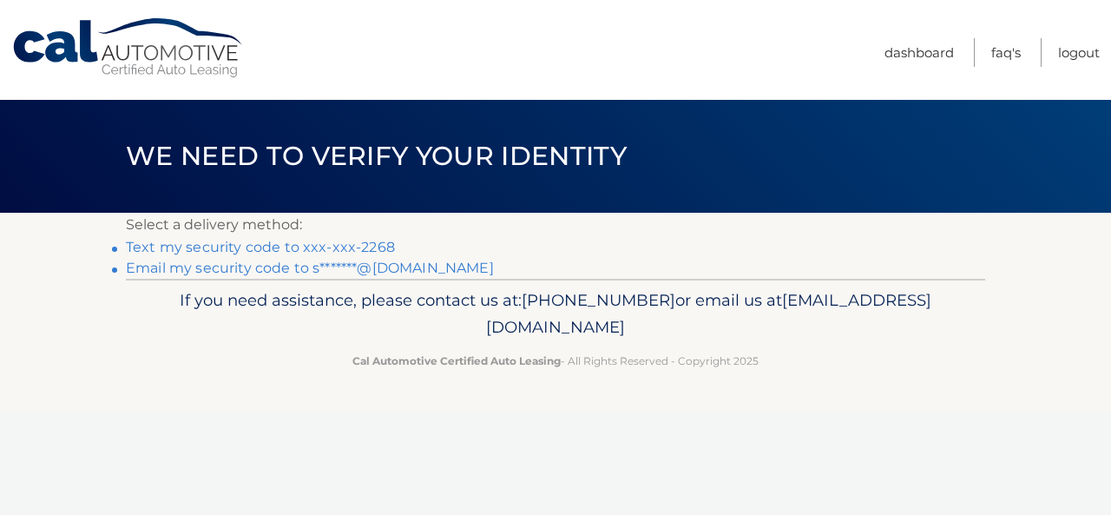
click at [333, 244] on link "Text my security code to xxx-xxx-2268" at bounding box center [260, 247] width 269 height 16
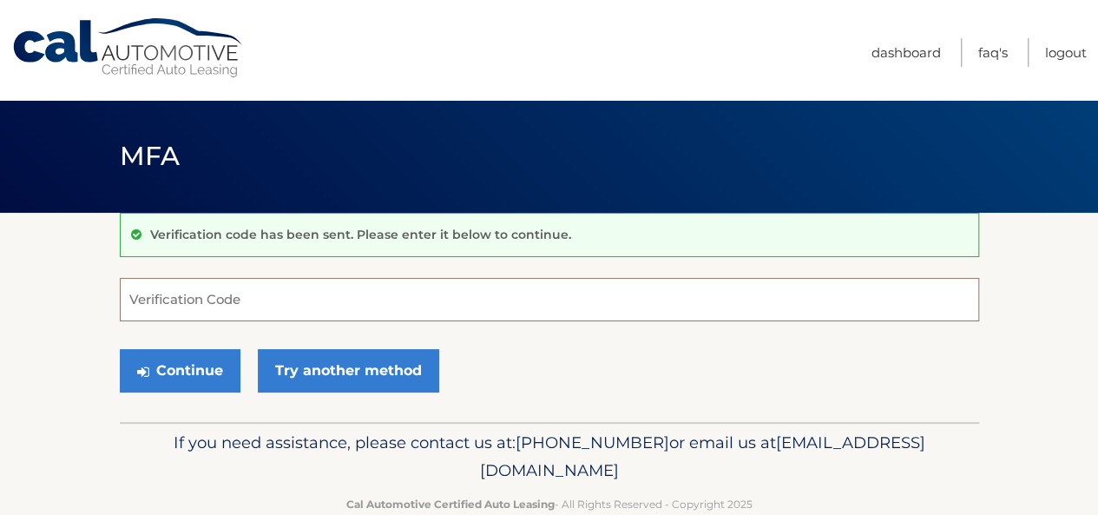
click at [318, 284] on input "Verification Code" at bounding box center [549, 299] width 859 height 43
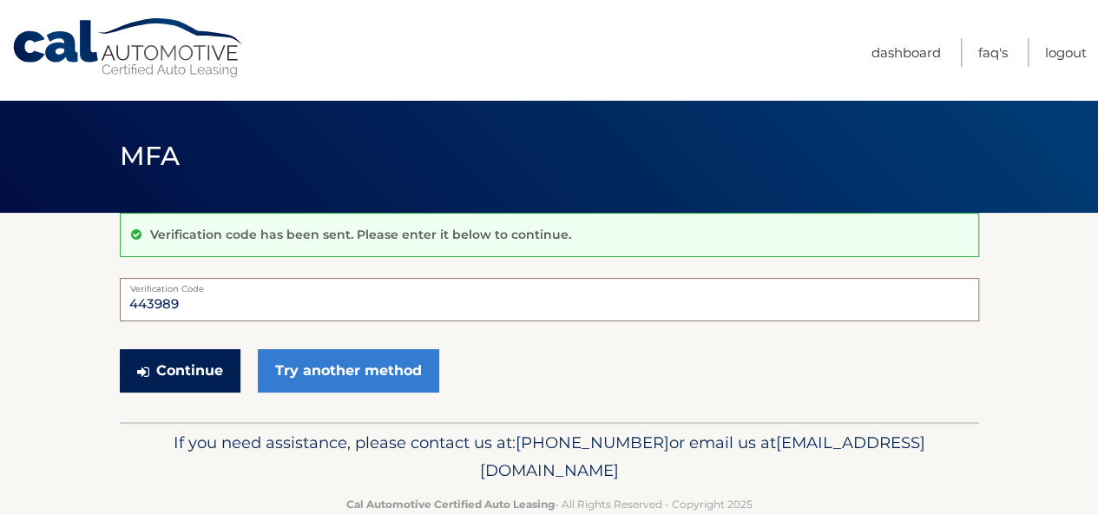
type input "443989"
click at [156, 365] on button "Continue" at bounding box center [180, 370] width 121 height 43
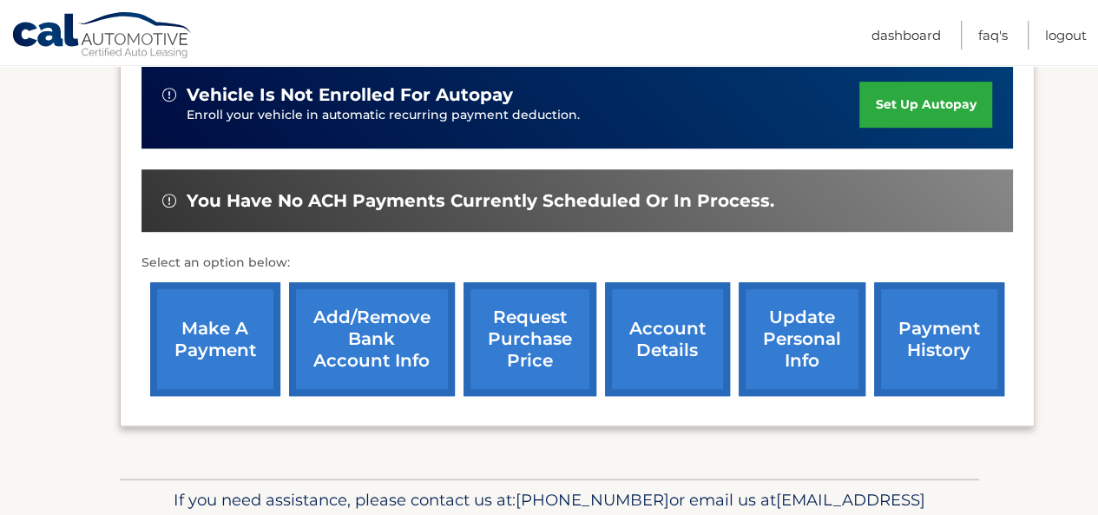
scroll to position [536, 0]
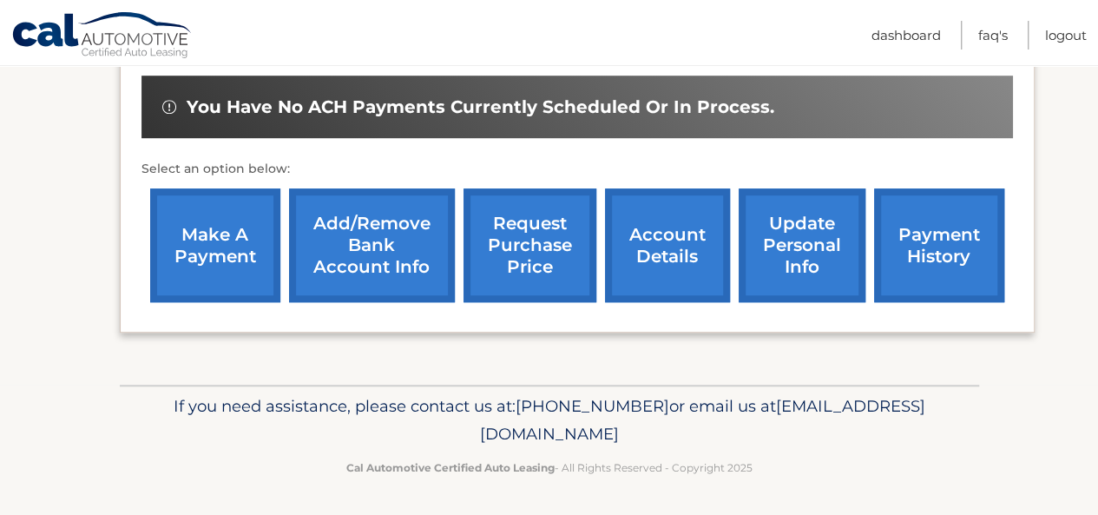
click at [641, 260] on link "account details" at bounding box center [667, 245] width 125 height 114
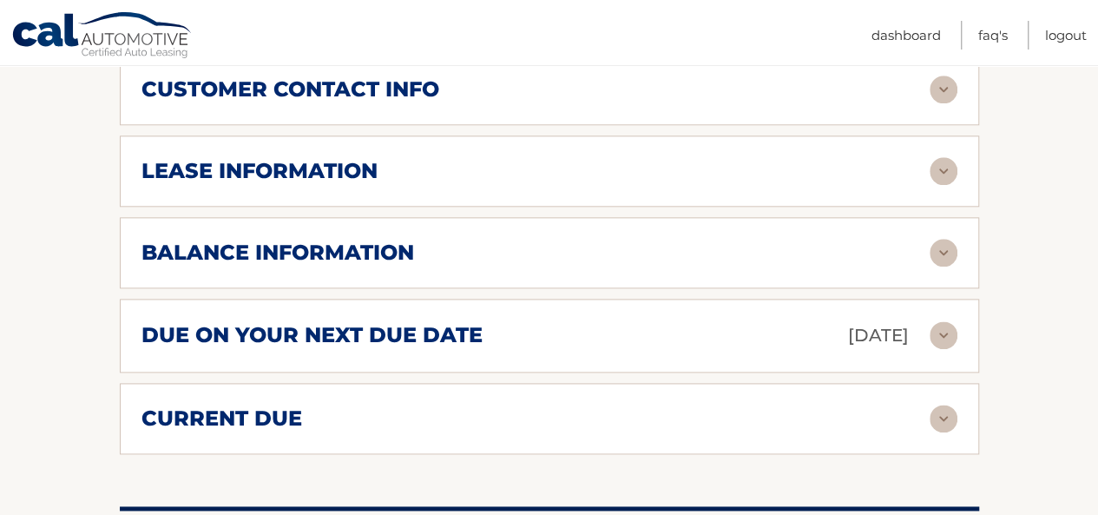
scroll to position [939, 0]
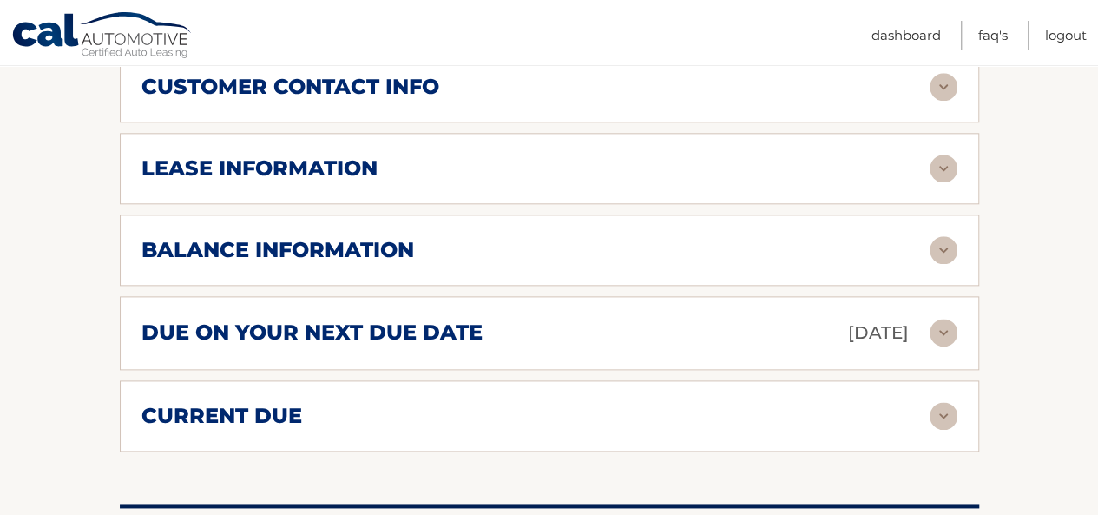
click at [640, 326] on div "due on your next due date Aug 19, 2025" at bounding box center [536, 333] width 788 height 30
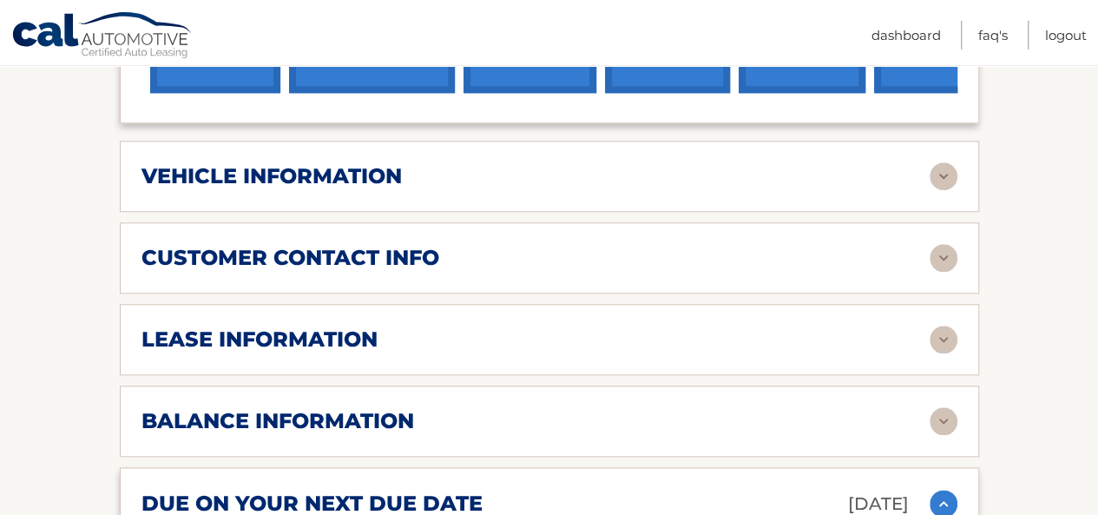
scroll to position [645, 0]
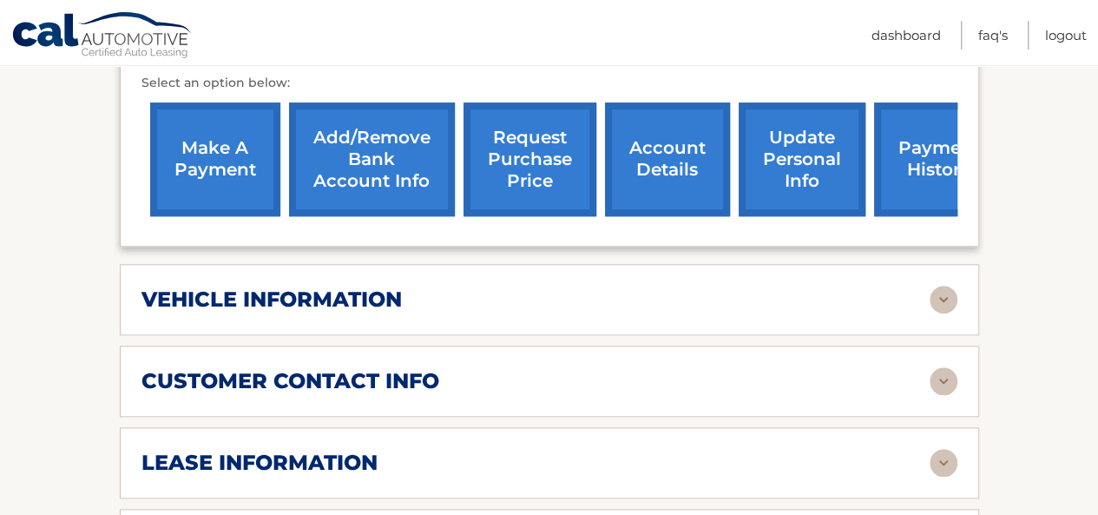
click at [199, 150] on link "make a payment" at bounding box center [215, 159] width 130 height 114
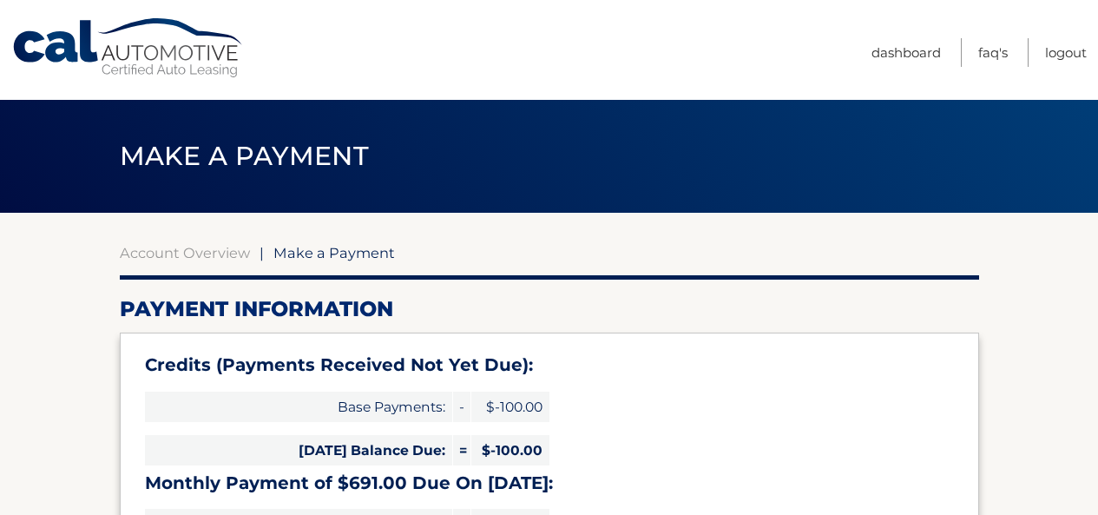
select select "OWE2ZGQ5ODQtMTAyNy00M2E4LWFjZjYtNGE2NzEwMmYwYjk0"
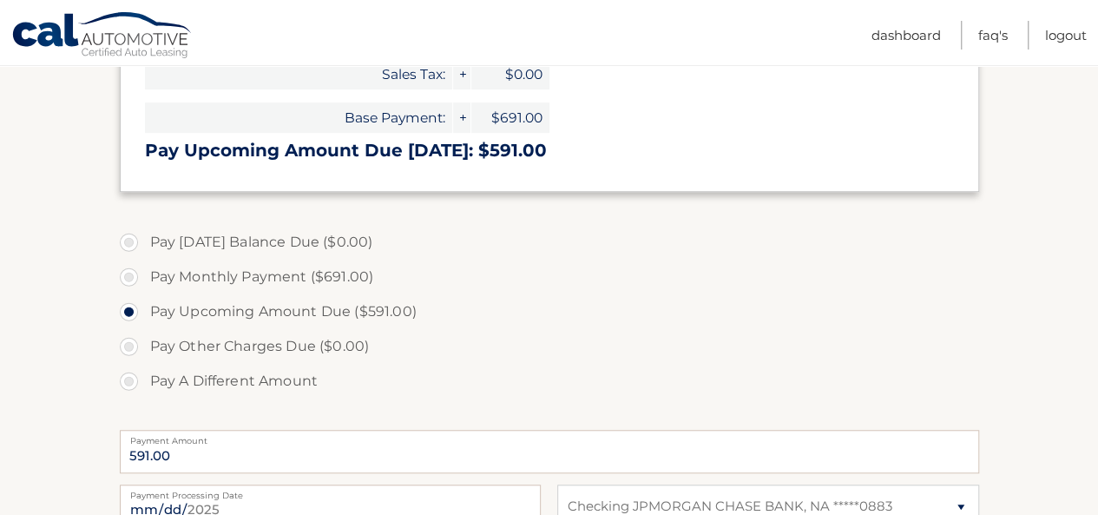
scroll to position [465, 0]
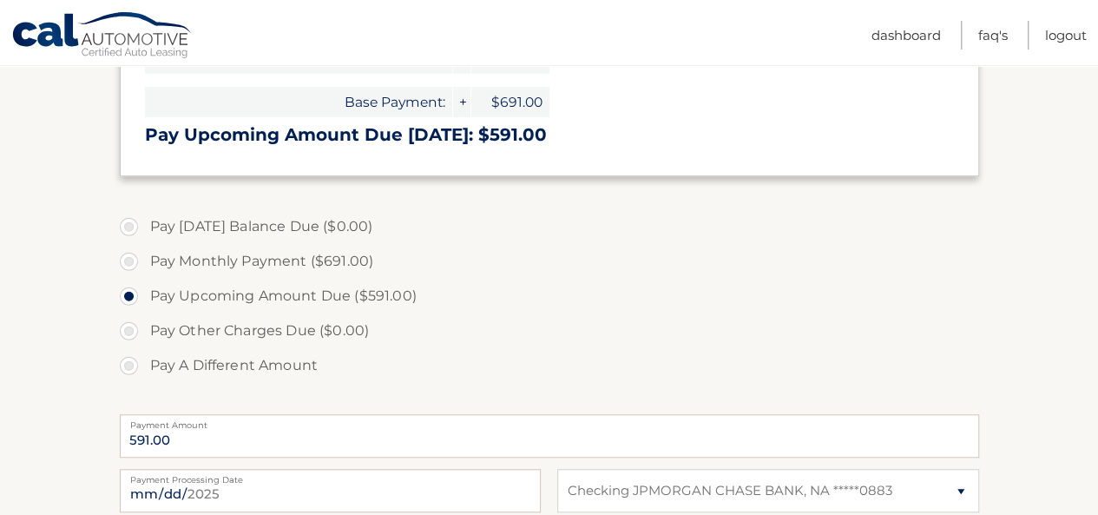
click at [128, 360] on label "Pay A Different Amount" at bounding box center [549, 365] width 859 height 35
click at [128, 360] on input "Pay A Different Amount" at bounding box center [135, 362] width 17 height 28
radio input "true"
type input "200.00"
click at [217, 494] on input "2025-08-10" at bounding box center [330, 490] width 421 height 43
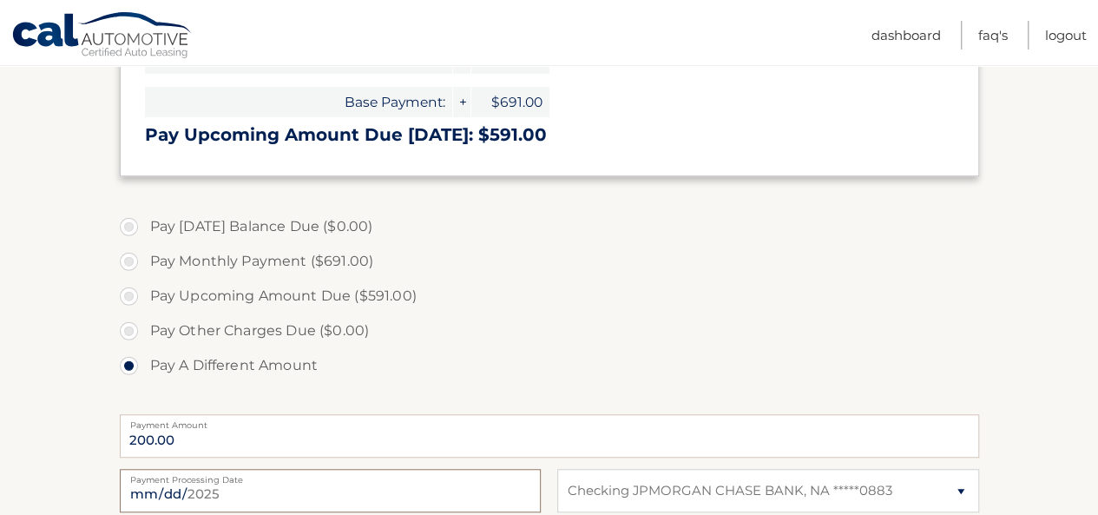
type input "2025-08-13"
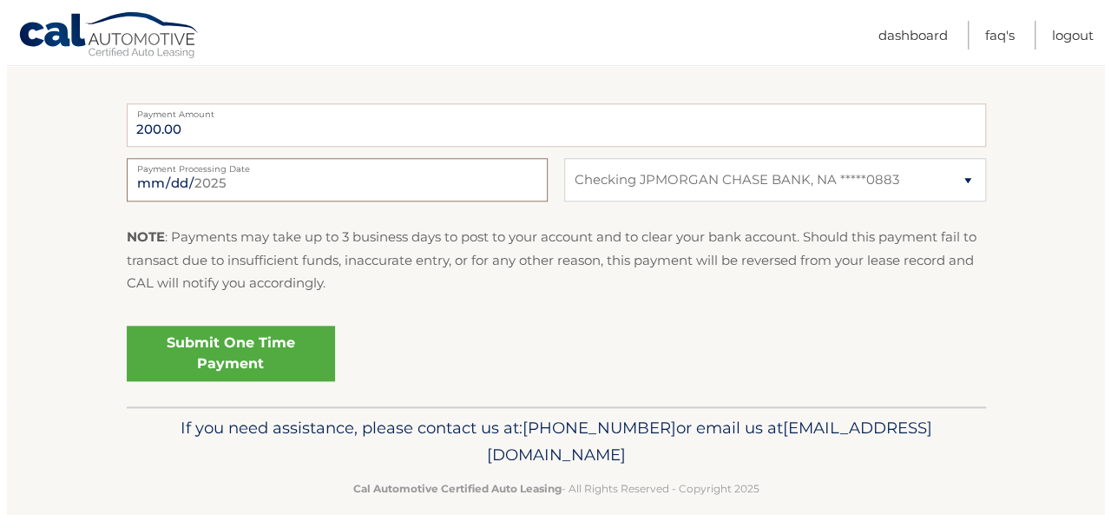
scroll to position [778, 0]
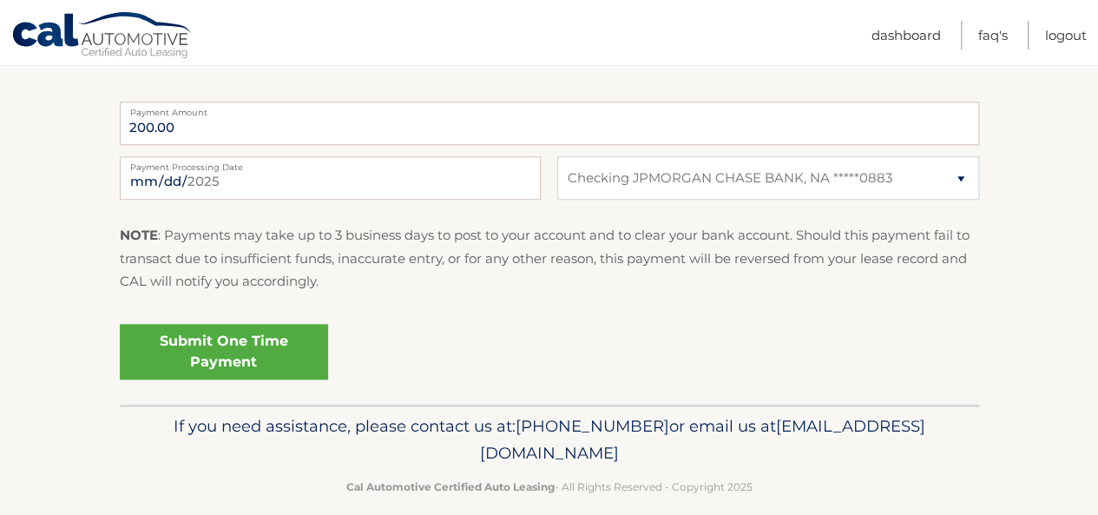
click at [270, 352] on link "Submit One Time Payment" at bounding box center [224, 352] width 208 height 56
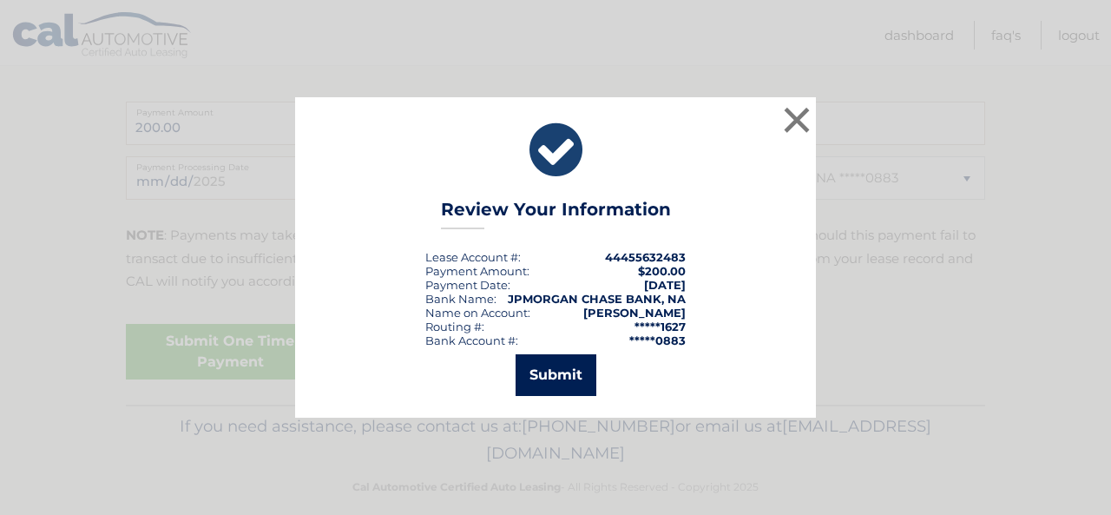
click at [552, 377] on button "Submit" at bounding box center [556, 375] width 81 height 42
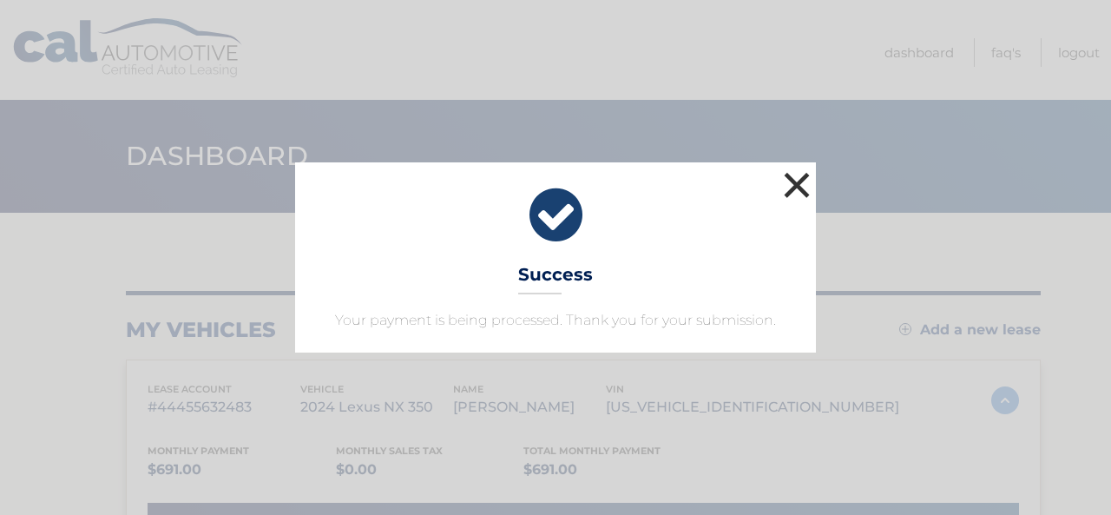
click at [794, 187] on button "×" at bounding box center [797, 185] width 35 height 35
